Goal: Transaction & Acquisition: Subscribe to service/newsletter

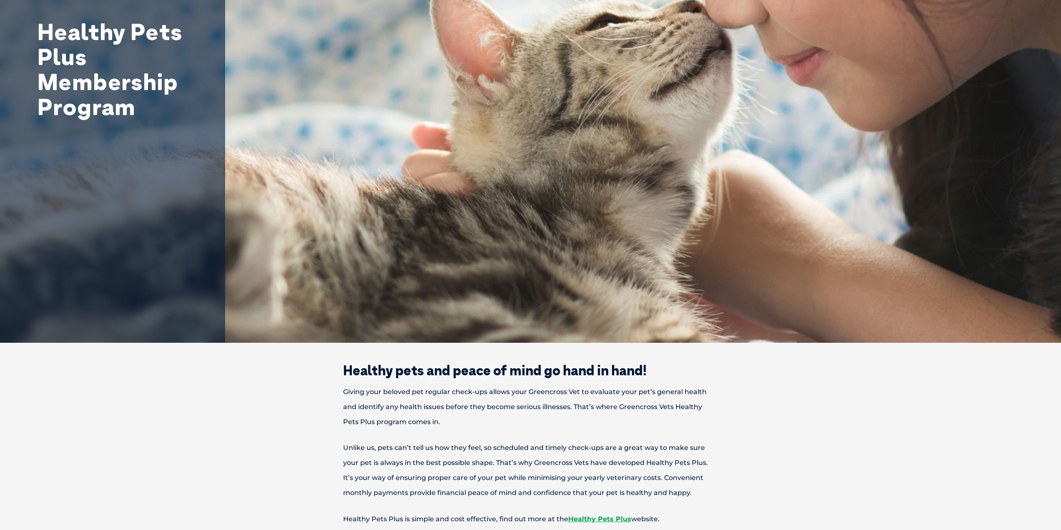
scroll to position [167, 0]
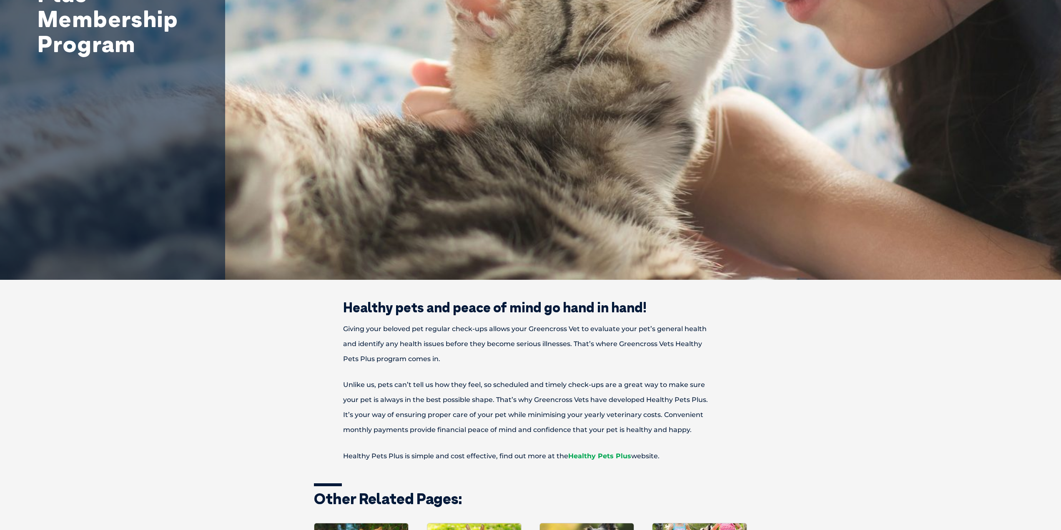
click at [602, 456] on link "Healthy Pets Plus" at bounding box center [599, 456] width 63 height 8
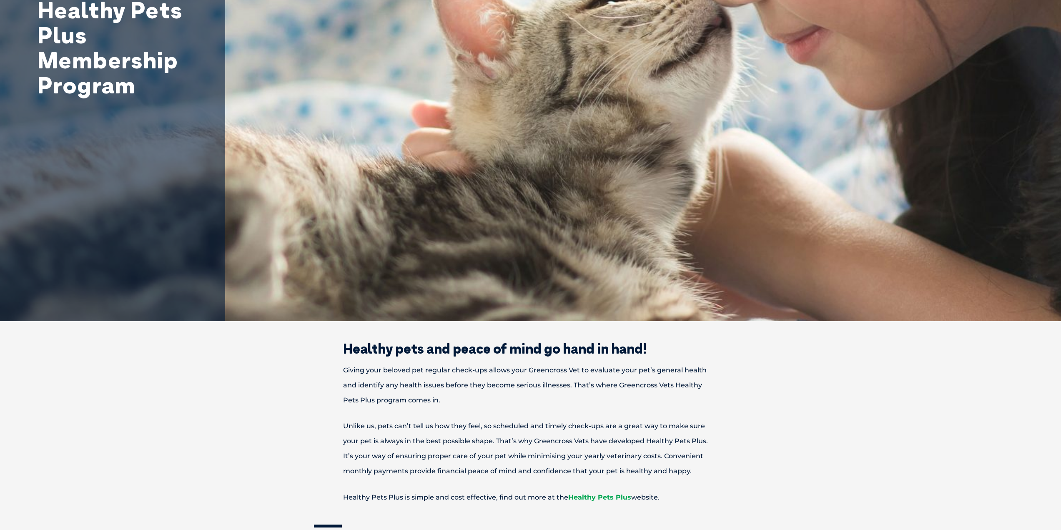
scroll to position [125, 0]
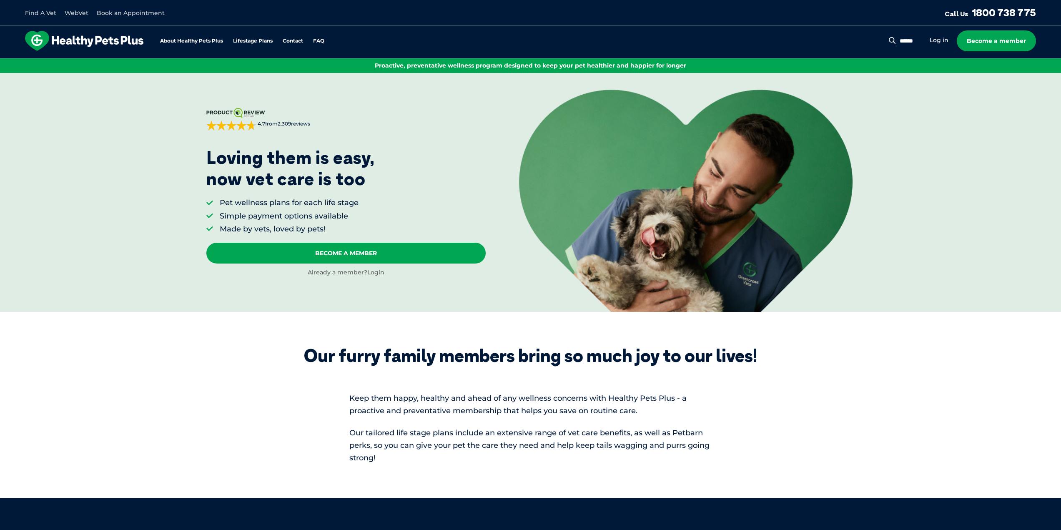
click at [373, 272] on link "Login" at bounding box center [375, 272] width 17 height 8
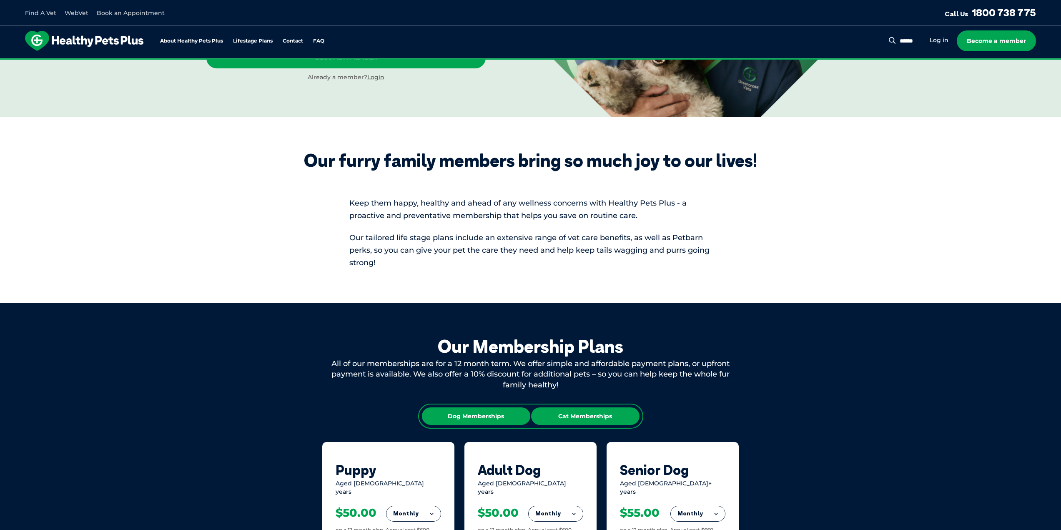
scroll to position [208, 0]
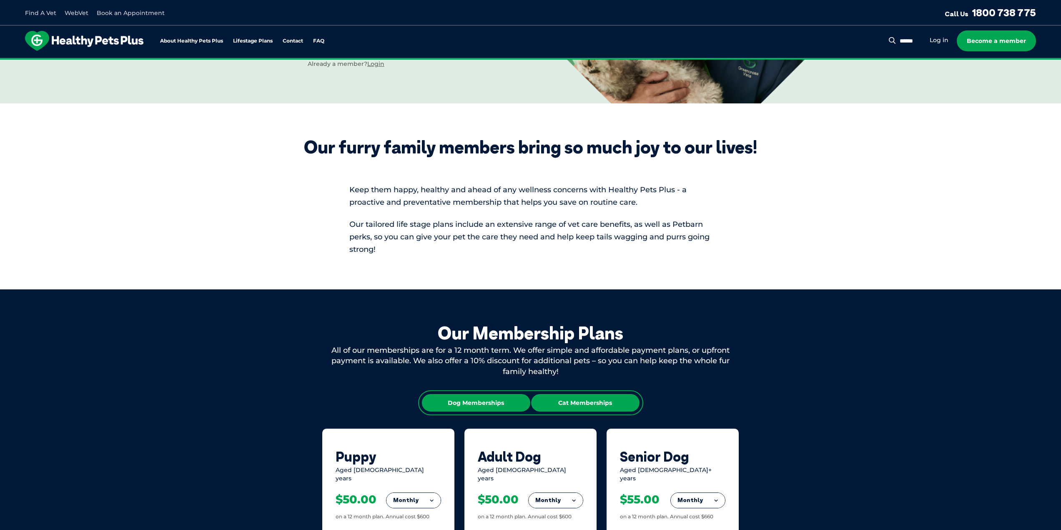
click at [592, 407] on div "Cat Memberships" at bounding box center [585, 403] width 108 height 18
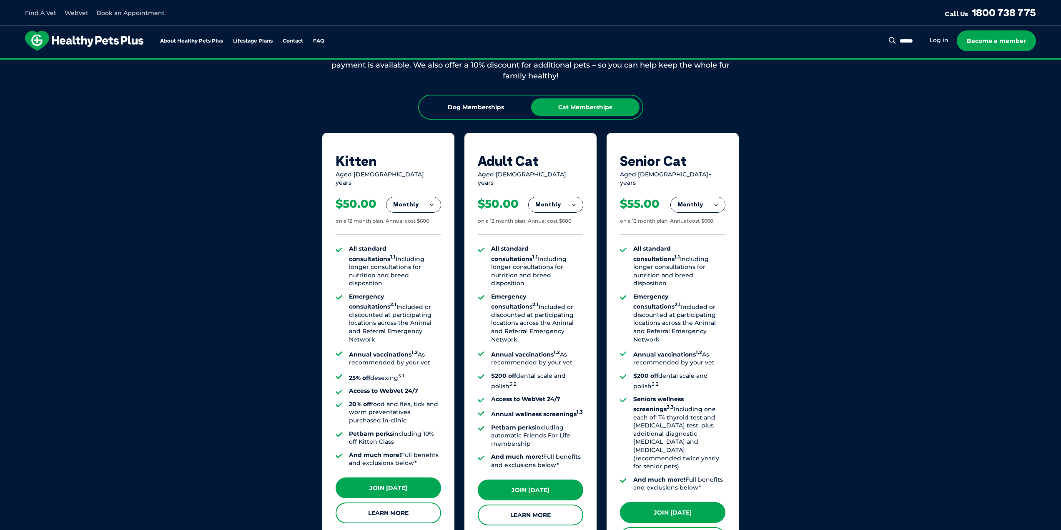
scroll to position [375, 0]
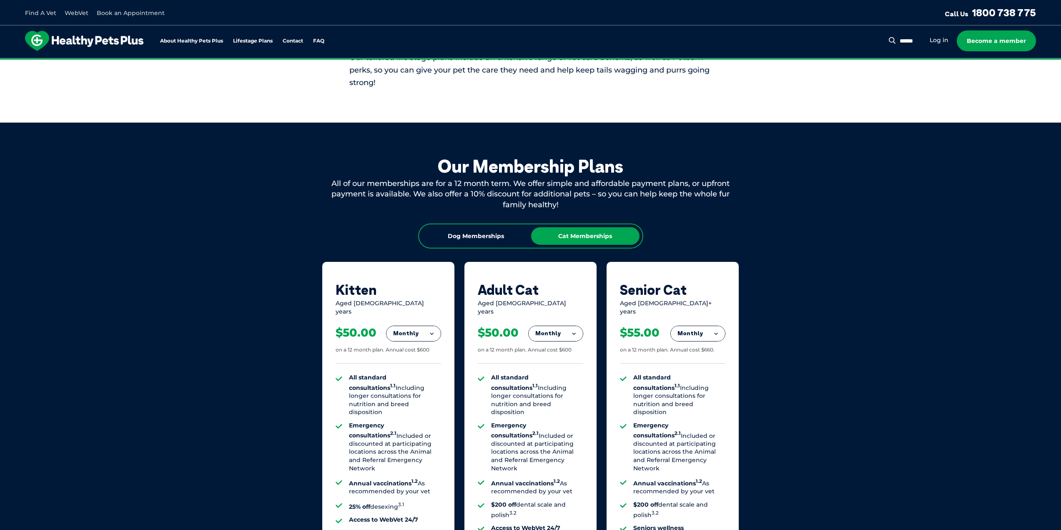
click at [846, 496] on div "Our Membership Plans All of our memberships are for a 12 month term. We offer s…" at bounding box center [530, 414] width 1061 height 583
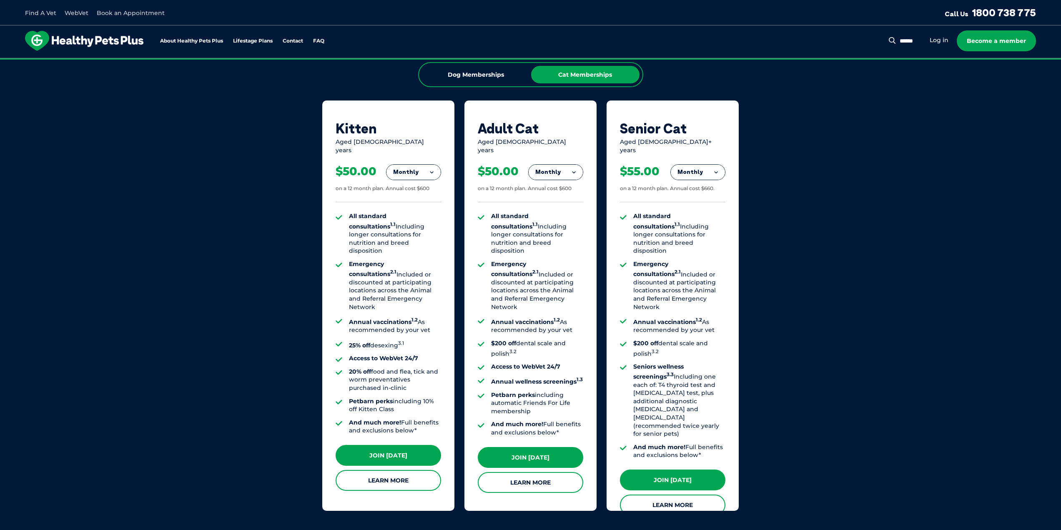
scroll to position [542, 0]
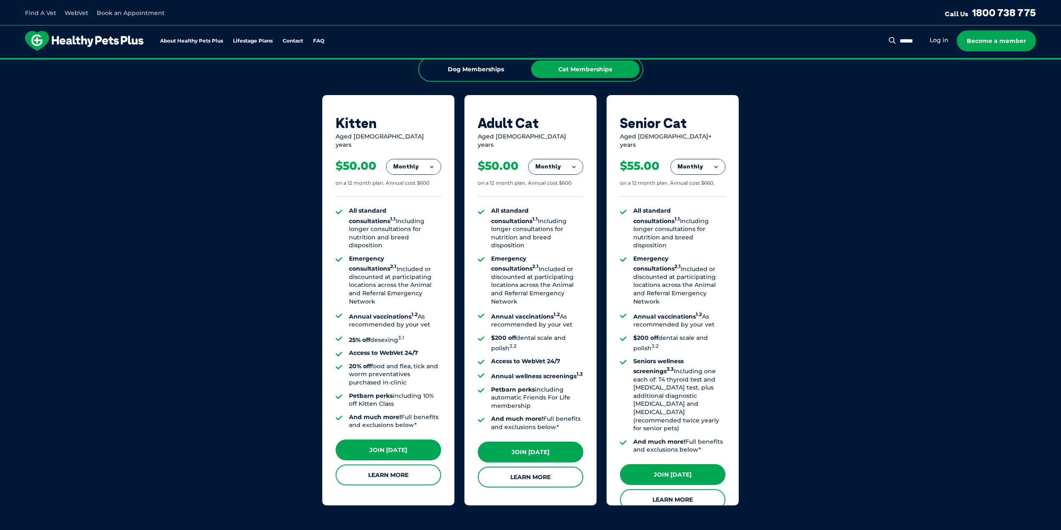
click at [563, 162] on button "Monthly" at bounding box center [556, 166] width 54 height 15
click at [566, 176] on li "Fortnightly" at bounding box center [556, 184] width 54 height 20
click at [542, 445] on link "Join [DATE]" at bounding box center [530, 451] width 105 height 21
click at [181, 311] on div "Our Membership Plans All of our memberships are for a 12 month term. We offer s…" at bounding box center [530, 247] width 1061 height 583
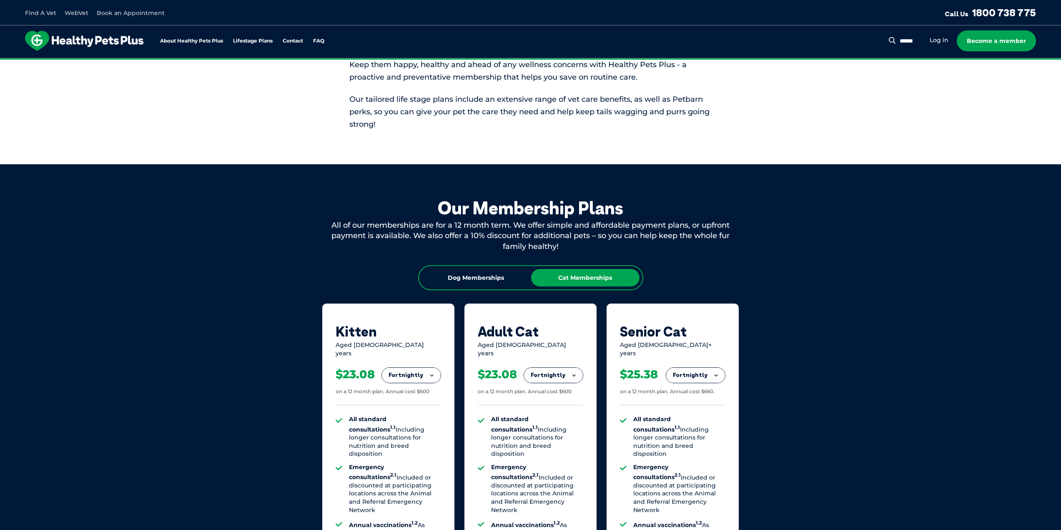
click at [556, 444] on ul "All standard consultations 1.1 Including longer consultations for nutrition and…" at bounding box center [530, 527] width 105 height 224
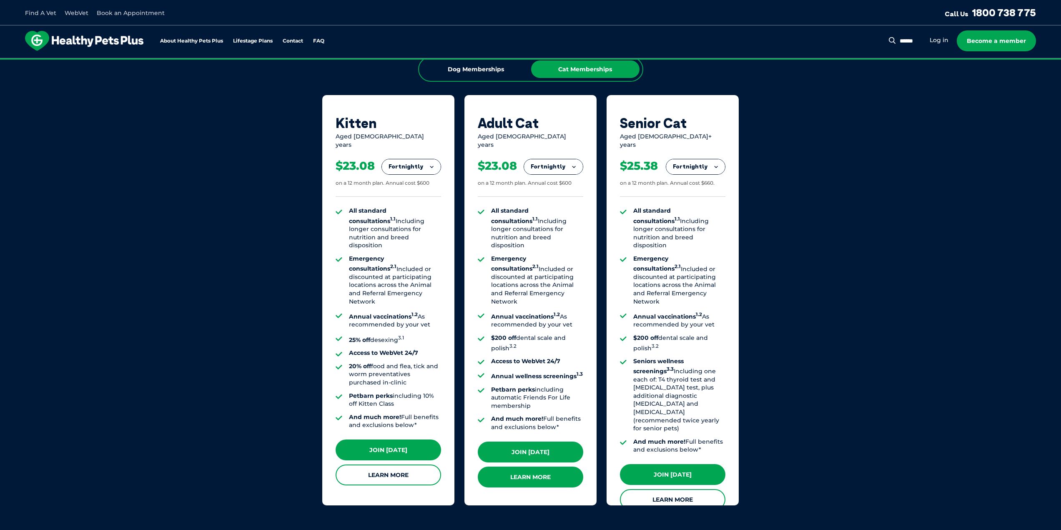
click at [524, 474] on link "Learn More" at bounding box center [530, 477] width 105 height 21
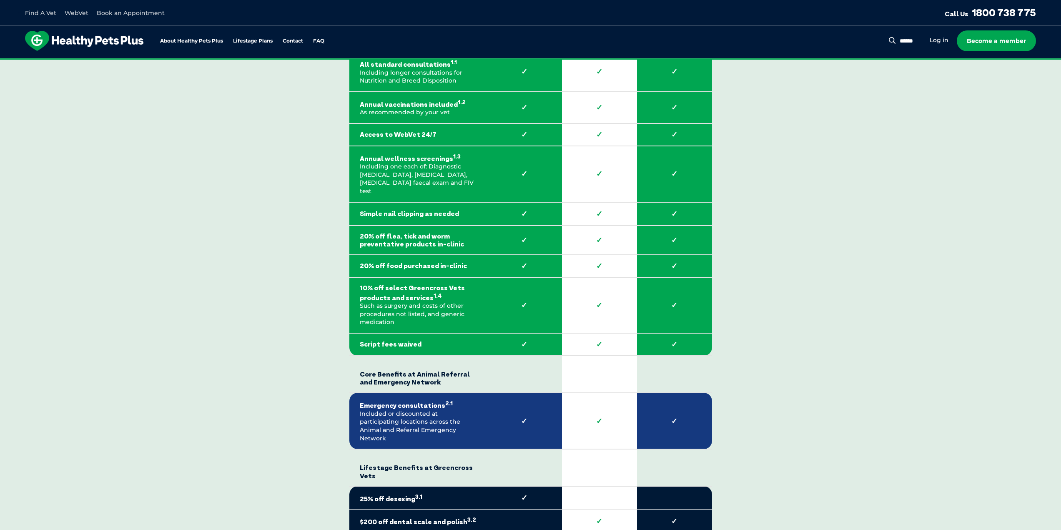
scroll to position [1209, 0]
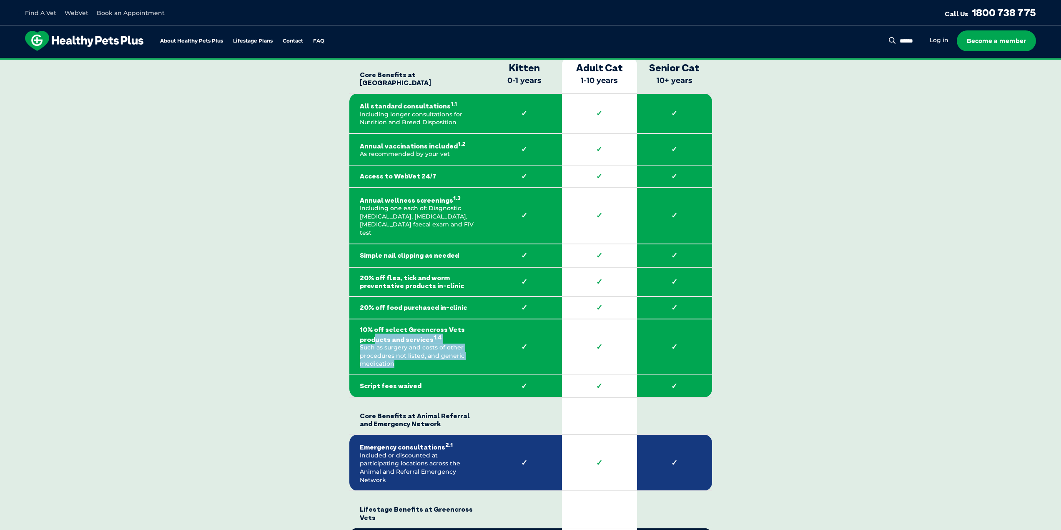
drag, startPoint x: 433, startPoint y: 353, endPoint x: 375, endPoint y: 327, distance: 63.6
click at [375, 327] on td "10% off select Greencross Vets products and services 1.4 Such as surgery and co…" at bounding box center [418, 347] width 138 height 56
click at [1013, 43] on link "Become a member" at bounding box center [996, 40] width 79 height 21
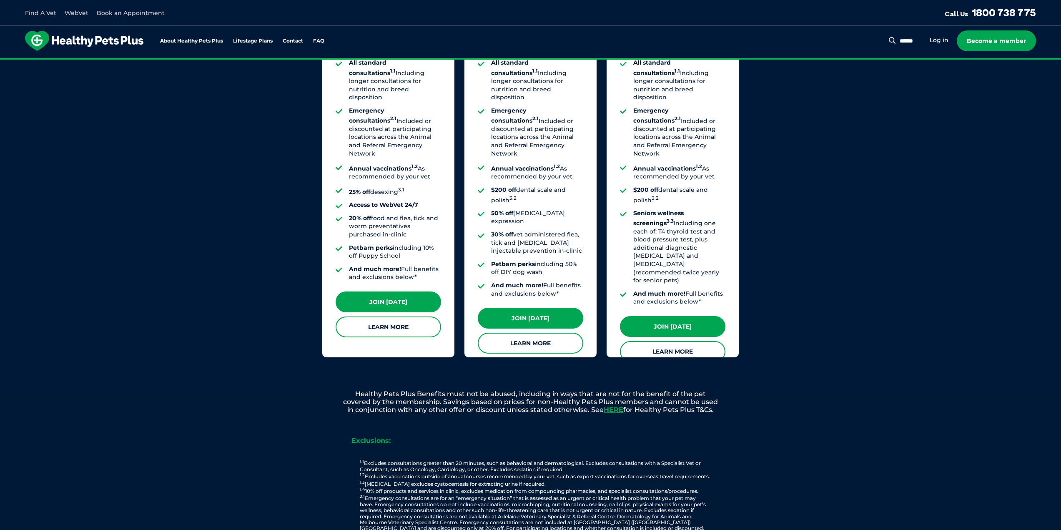
scroll to position [456, 0]
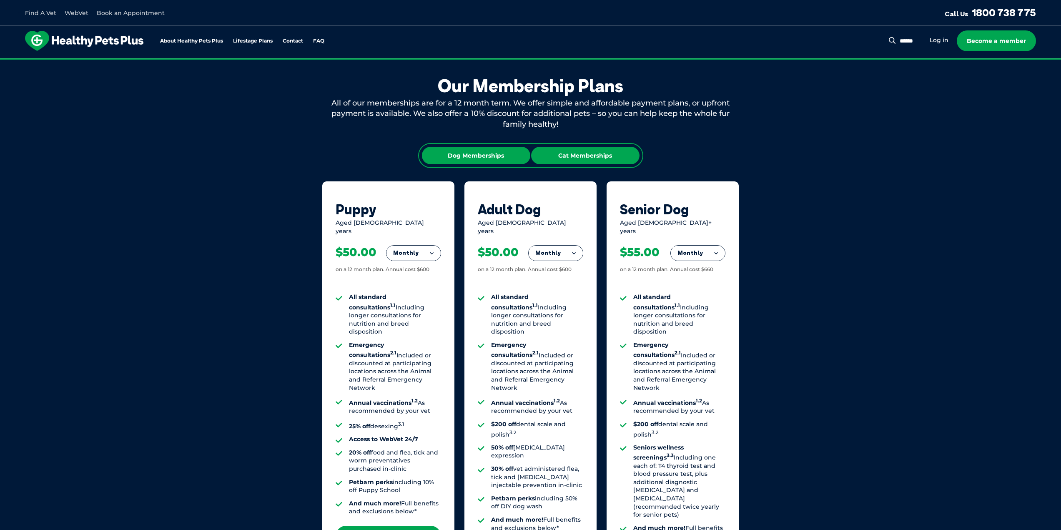
click at [592, 157] on div "Cat Memberships" at bounding box center [585, 156] width 108 height 18
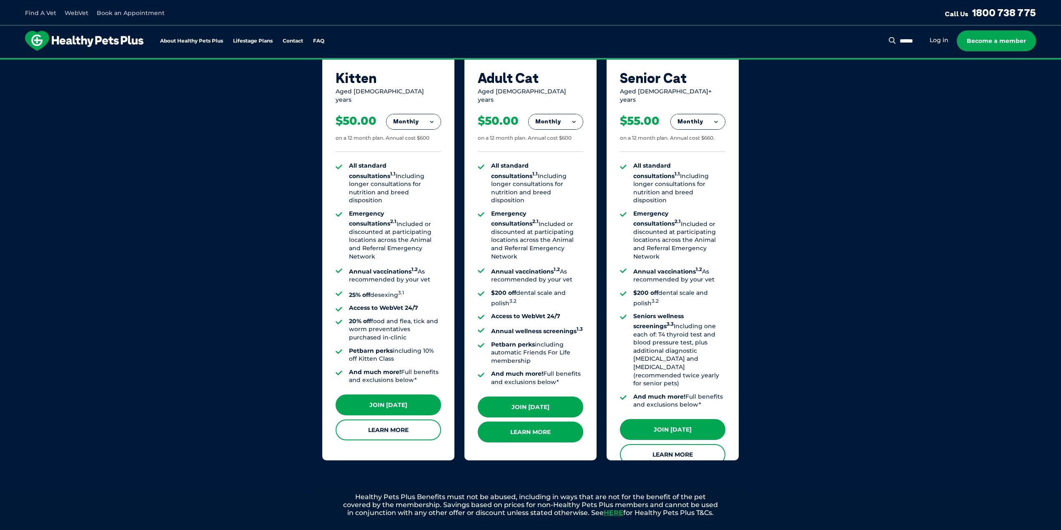
scroll to position [706, 0]
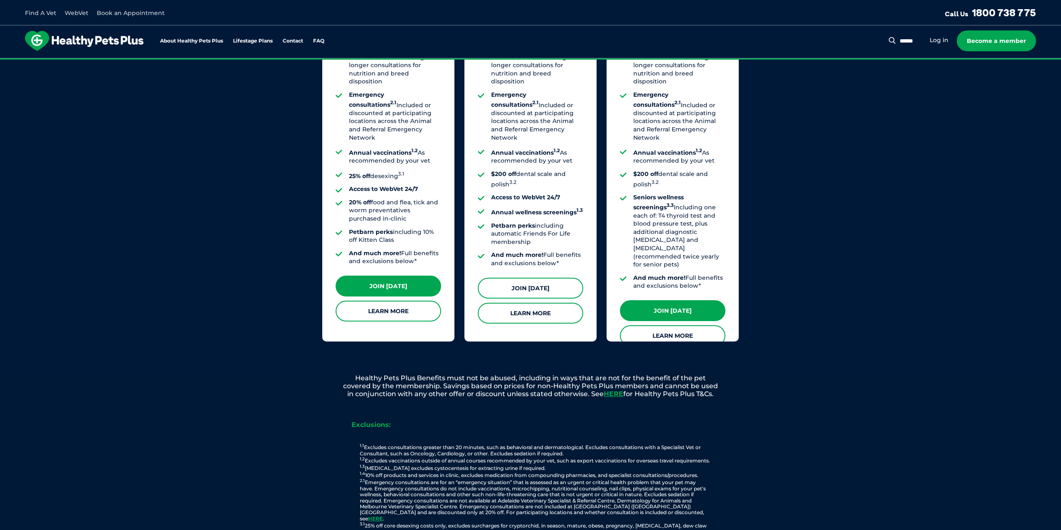
click at [529, 280] on link "Join [DATE]" at bounding box center [530, 288] width 105 height 21
